Goal: Information Seeking & Learning: Compare options

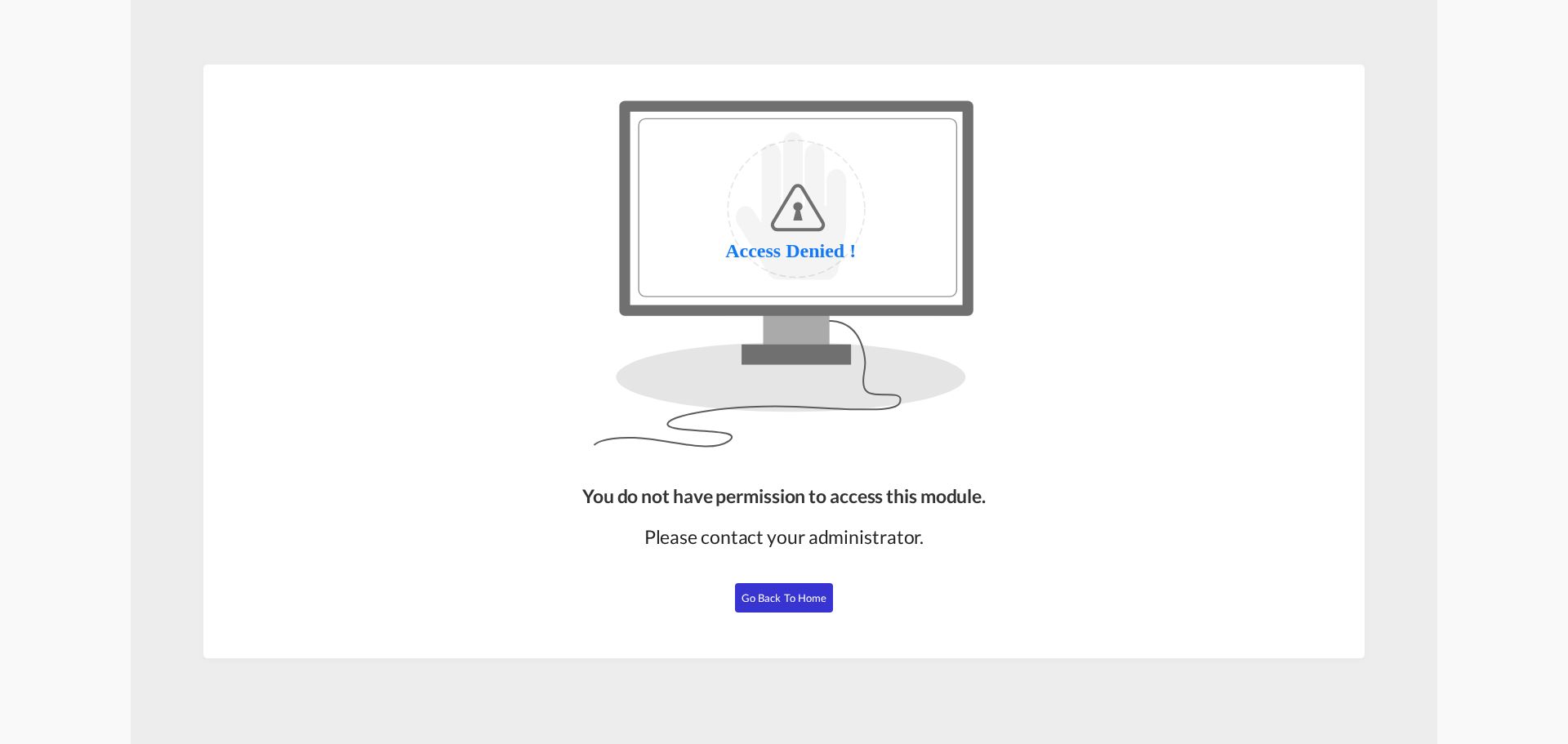
click at [784, 594] on span "Go Back to Home" at bounding box center [784, 598] width 86 height 13
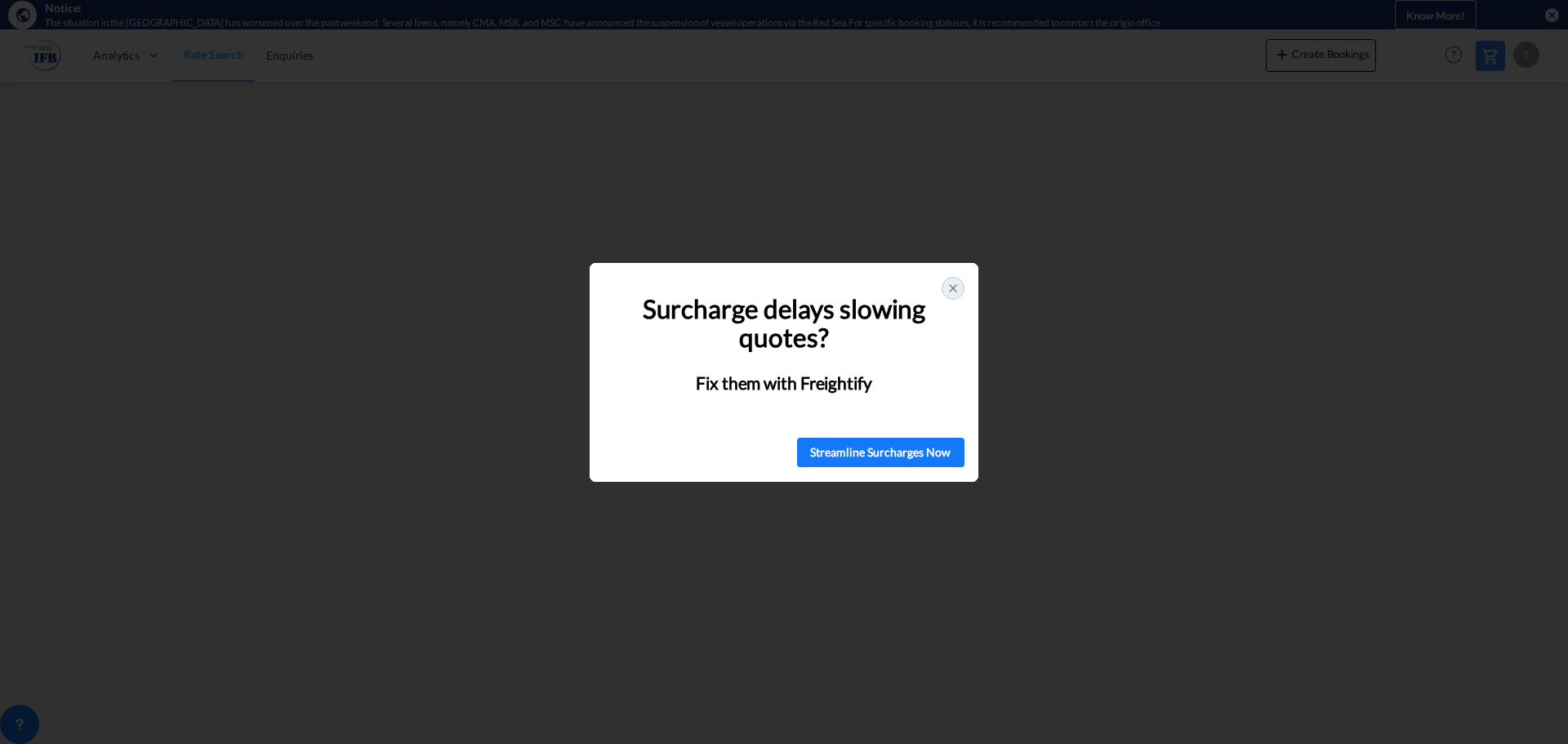
click at [956, 291] on icon at bounding box center [953, 288] width 13 height 13
